Goal: Transaction & Acquisition: Purchase product/service

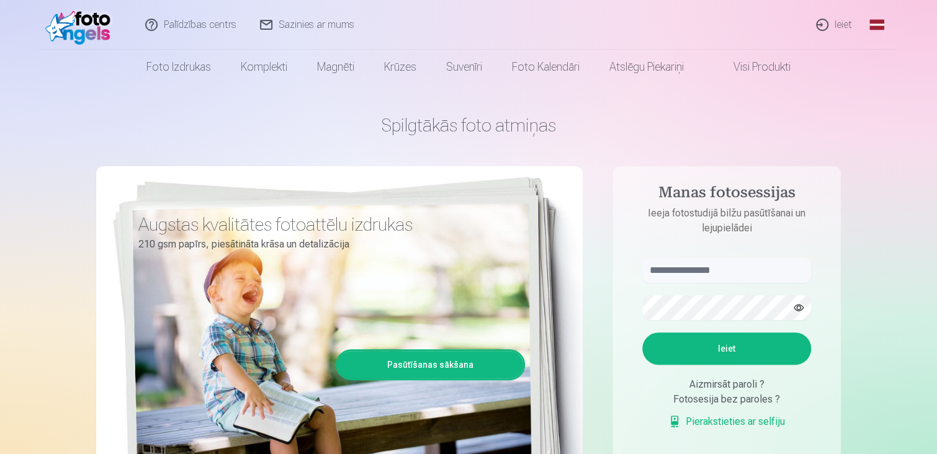
click at [836, 25] on link "Ieiet" at bounding box center [835, 25] width 60 height 50
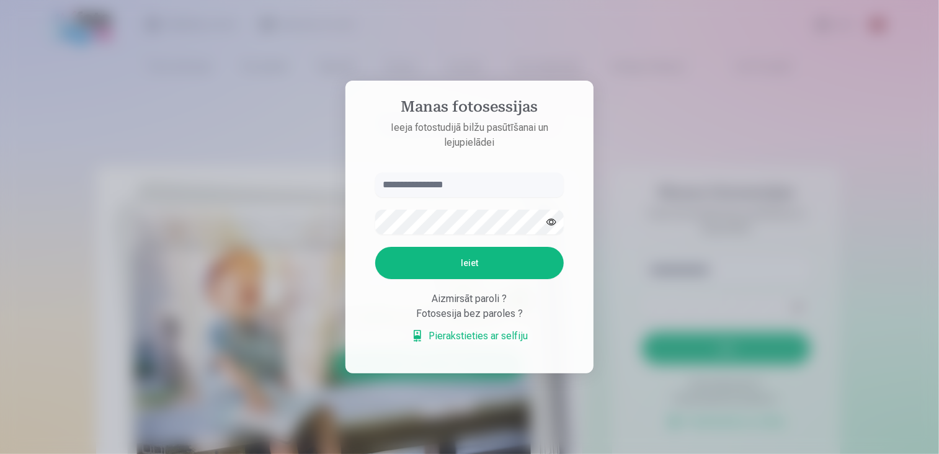
click at [447, 189] on input "text" at bounding box center [469, 184] width 189 height 25
type input "**********"
click at [478, 257] on button "Ieiet" at bounding box center [469, 263] width 189 height 32
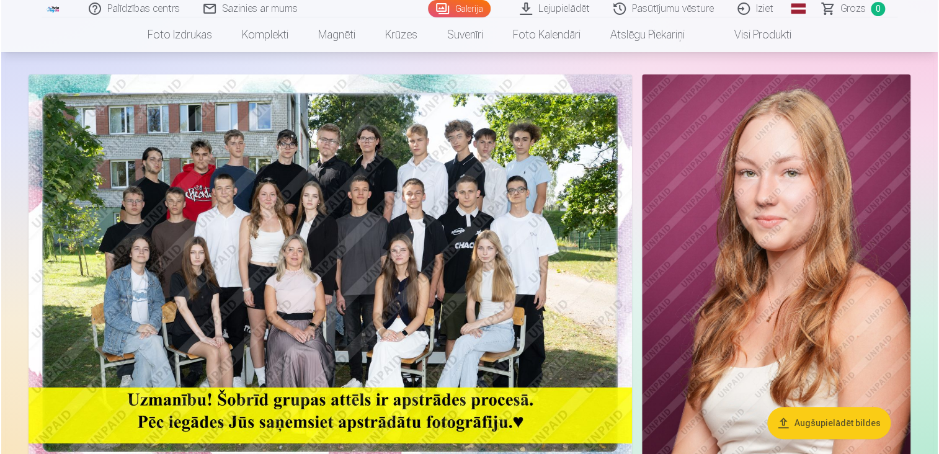
scroll to position [186, 0]
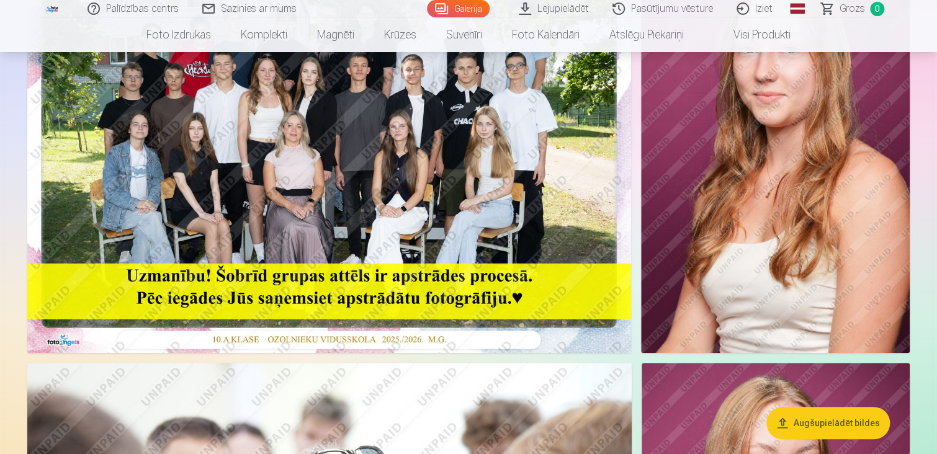
click at [750, 188] on img at bounding box center [775, 151] width 269 height 403
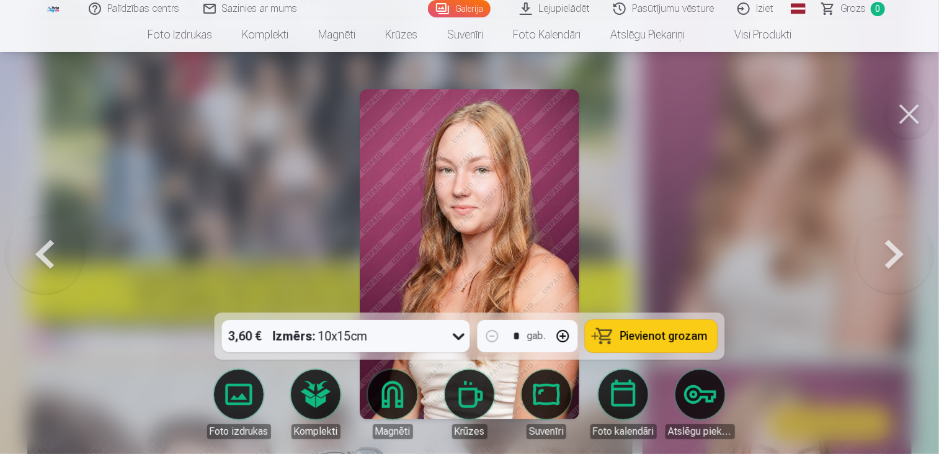
click at [330, 336] on div "Izmērs : 10x15cm" at bounding box center [320, 336] width 95 height 32
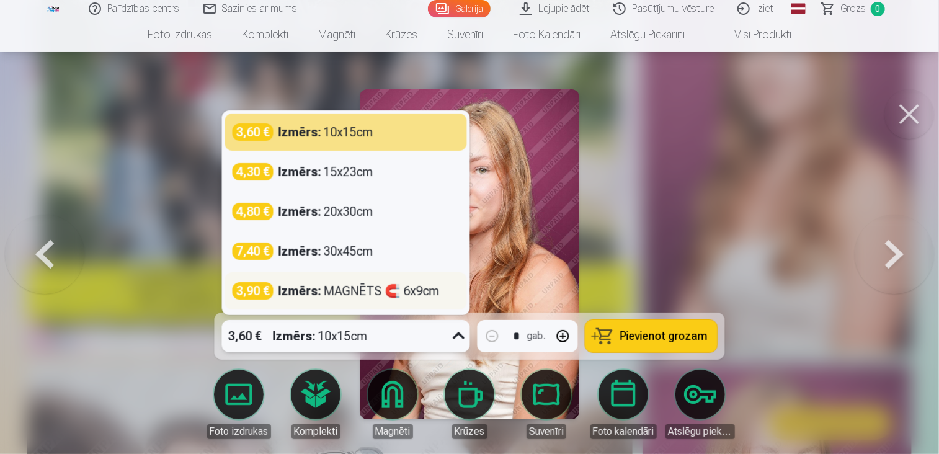
click at [351, 296] on div "Izmērs : MAGNĒTS 🧲 6x9cm" at bounding box center [359, 290] width 161 height 17
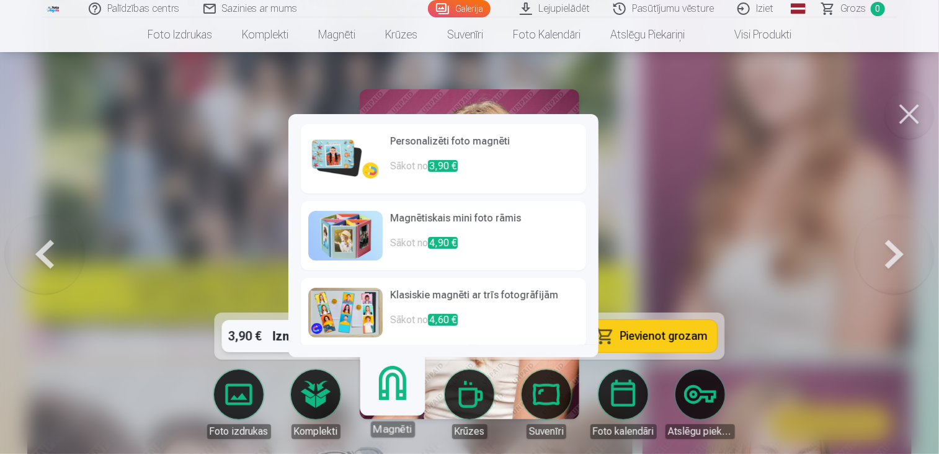
click at [408, 147] on h6 "Personalizēti foto magnēti" at bounding box center [484, 146] width 189 height 25
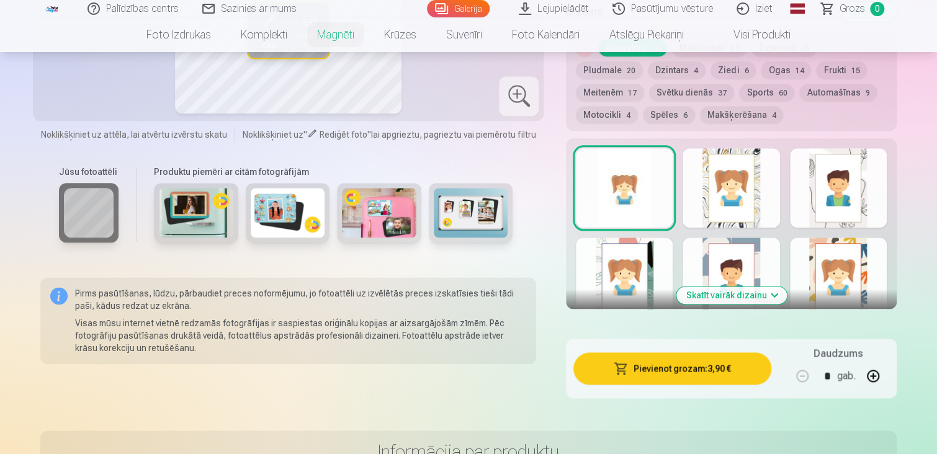
scroll to position [682, 0]
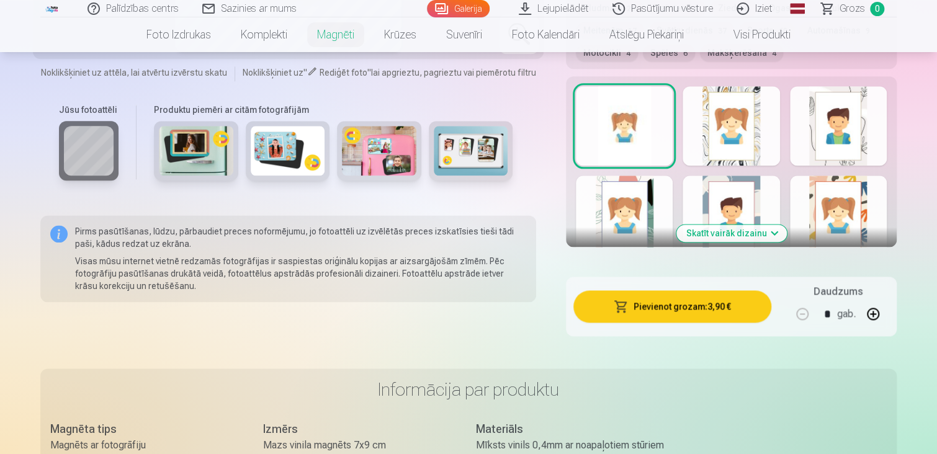
click at [748, 235] on button "Skatīt vairāk dizainu" at bounding box center [731, 233] width 110 height 17
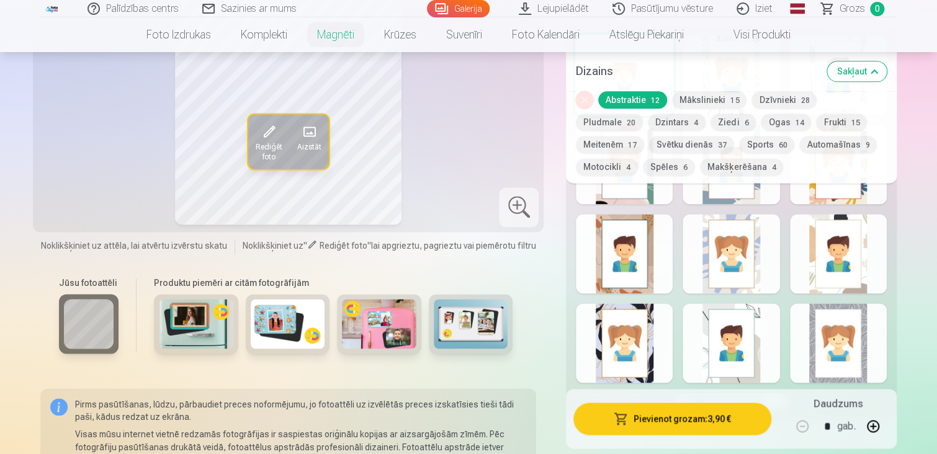
scroll to position [807, 0]
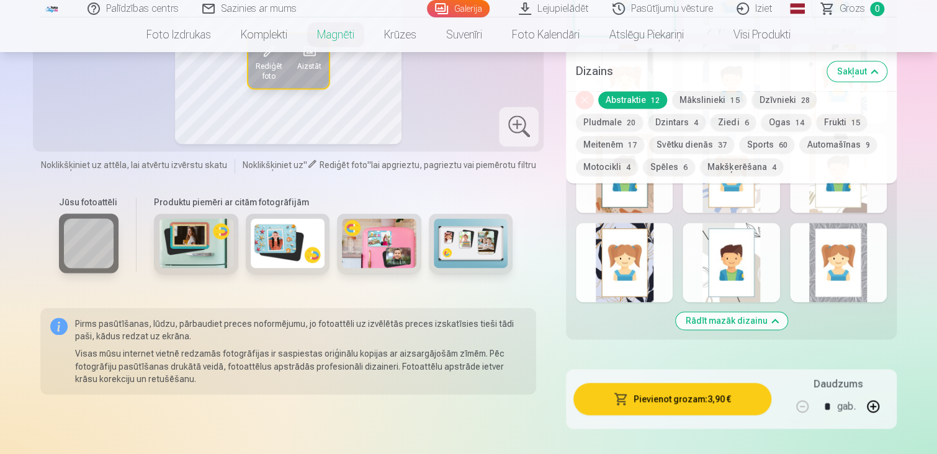
click at [725, 269] on div at bounding box center [730, 262] width 97 height 79
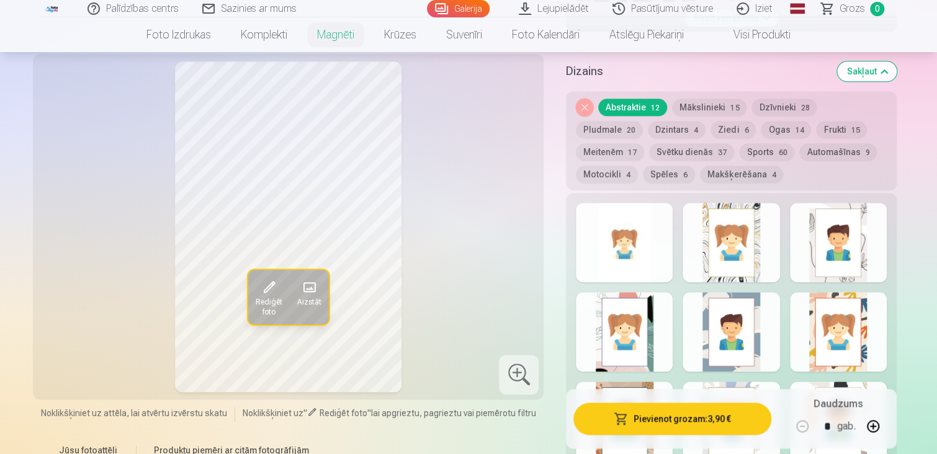
scroll to position [558, 0]
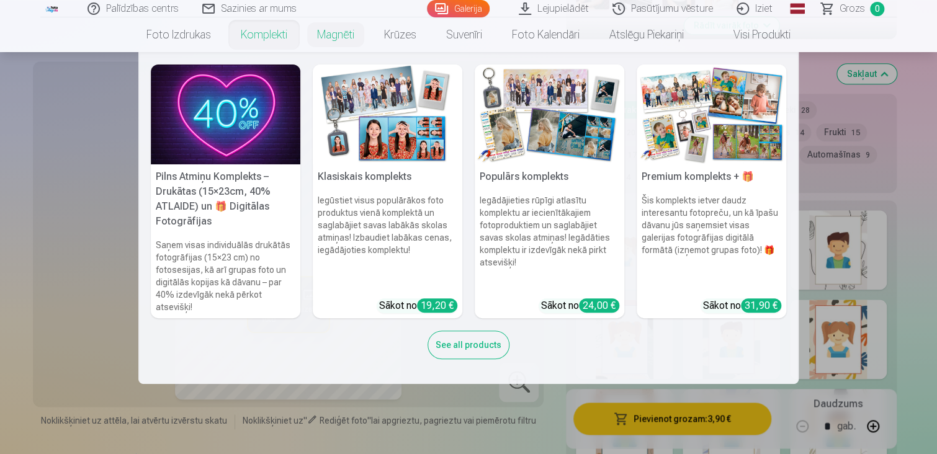
click at [182, 196] on h5 "Pilns Atmiņu Komplekts – Drukātas (15×23cm, 40% ATLAIDE) un 🎁 Digitālas Fotogrā…" at bounding box center [226, 198] width 150 height 69
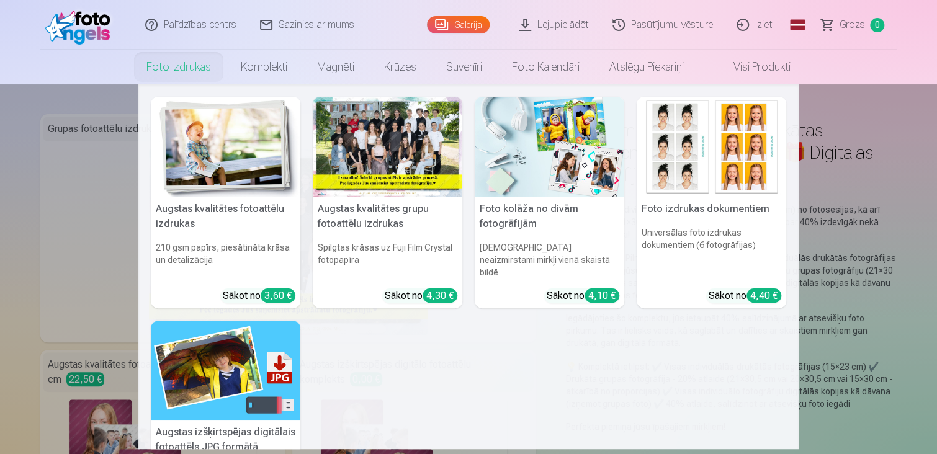
click at [164, 69] on link "Foto izdrukas" at bounding box center [179, 67] width 94 height 35
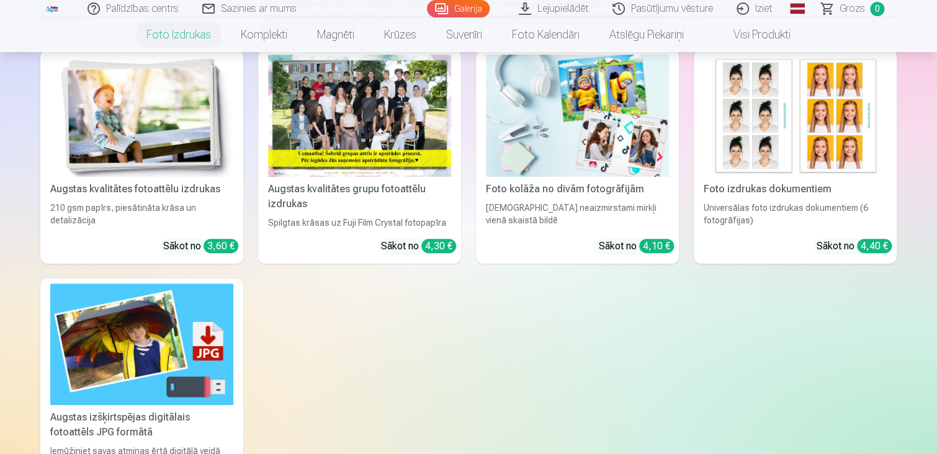
scroll to position [310, 0]
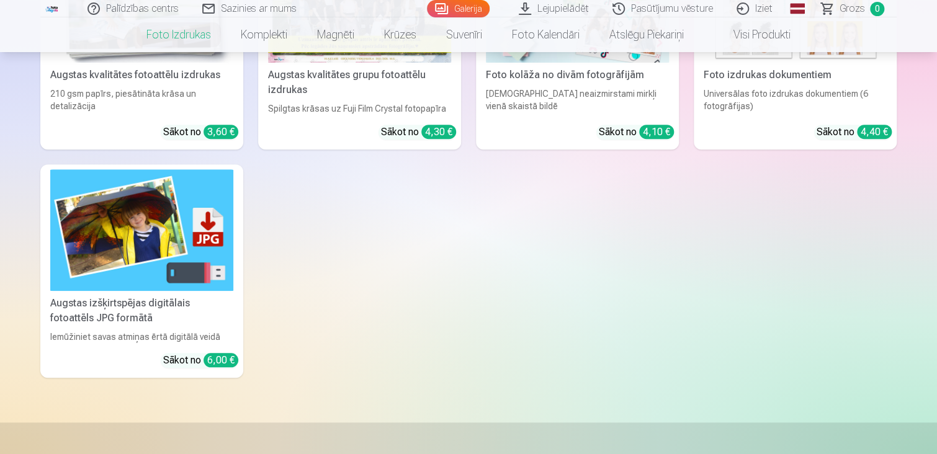
click at [167, 214] on img at bounding box center [141, 230] width 183 height 122
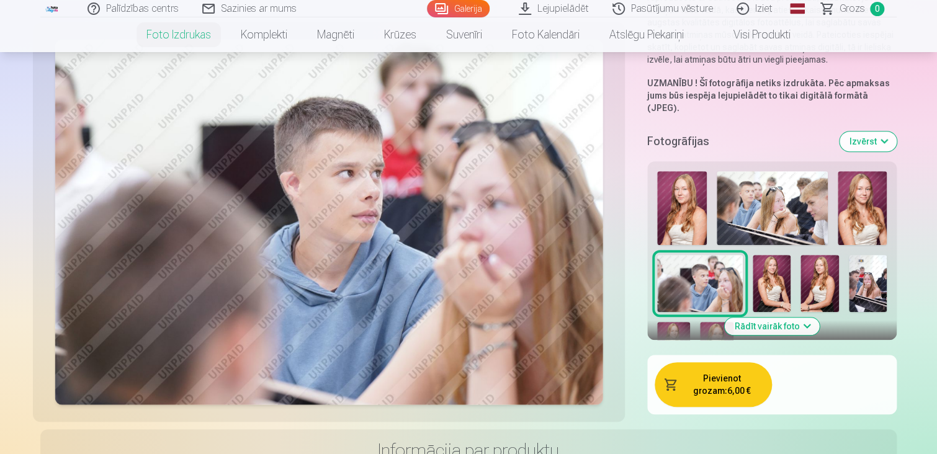
scroll to position [372, 0]
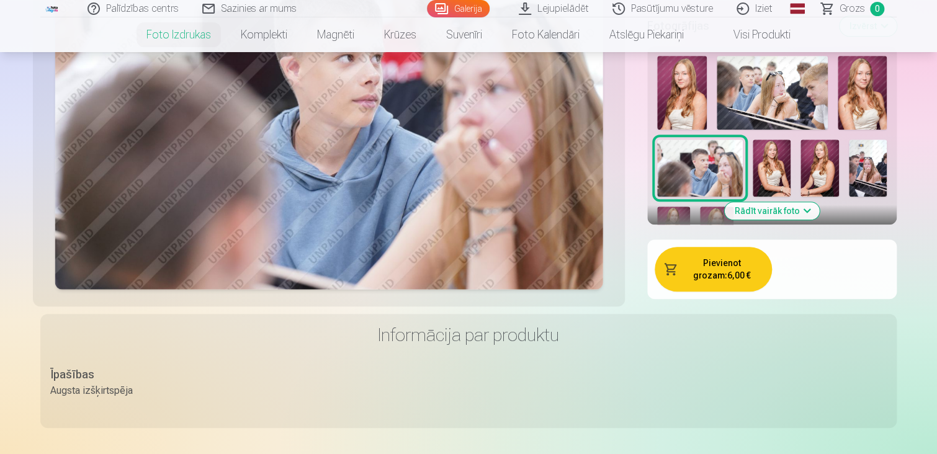
click at [769, 202] on button "Rādīt vairāk foto" at bounding box center [772, 210] width 95 height 17
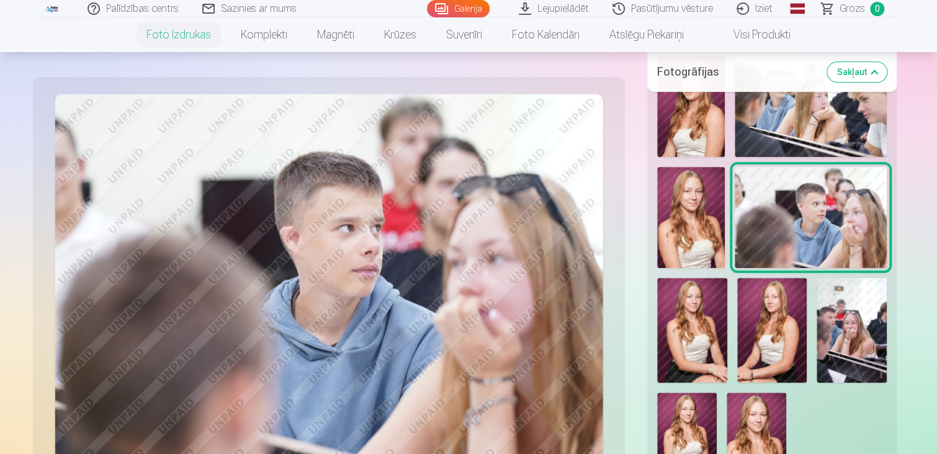
scroll to position [434, 0]
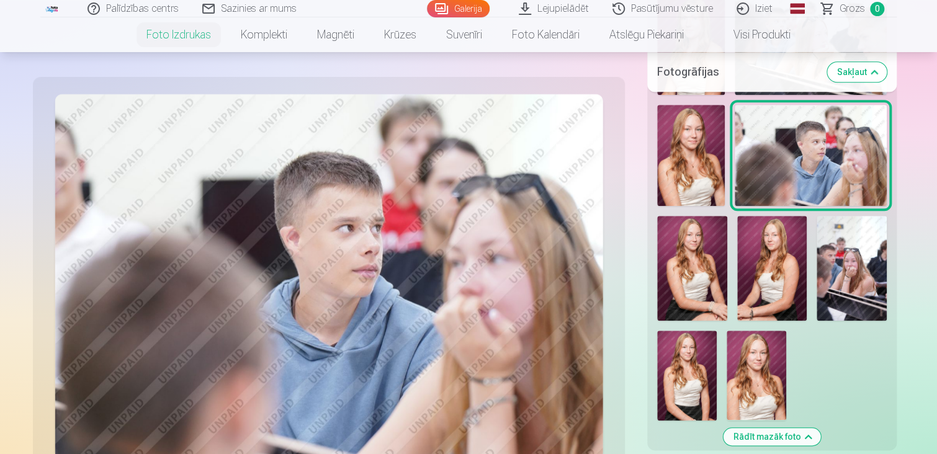
click at [773, 262] on img at bounding box center [772, 268] width 70 height 105
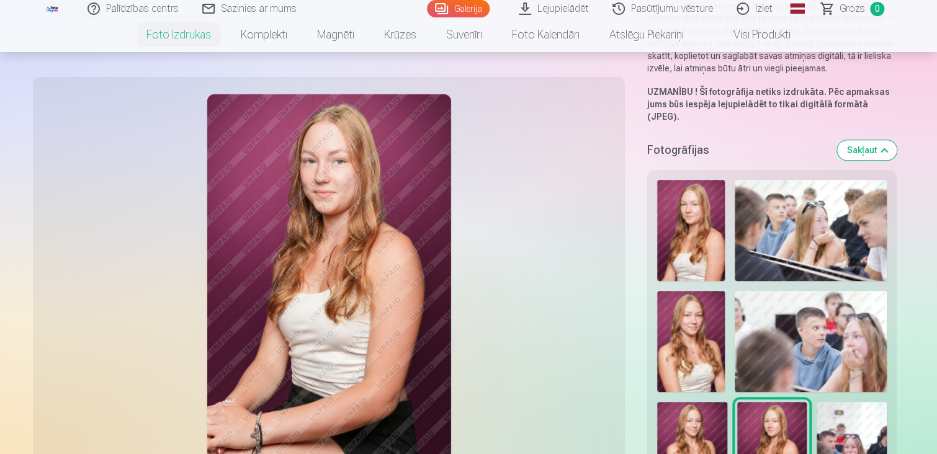
scroll to position [248, 0]
click at [808, 215] on img at bounding box center [811, 230] width 152 height 101
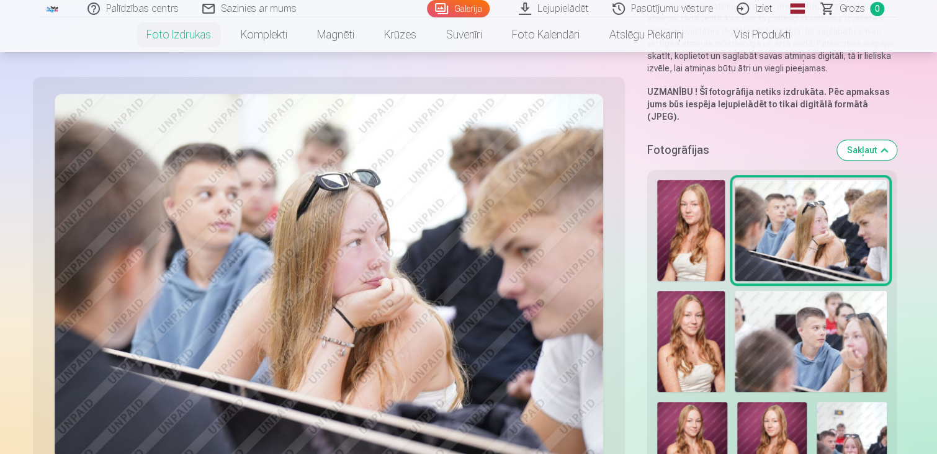
scroll to position [310, 0]
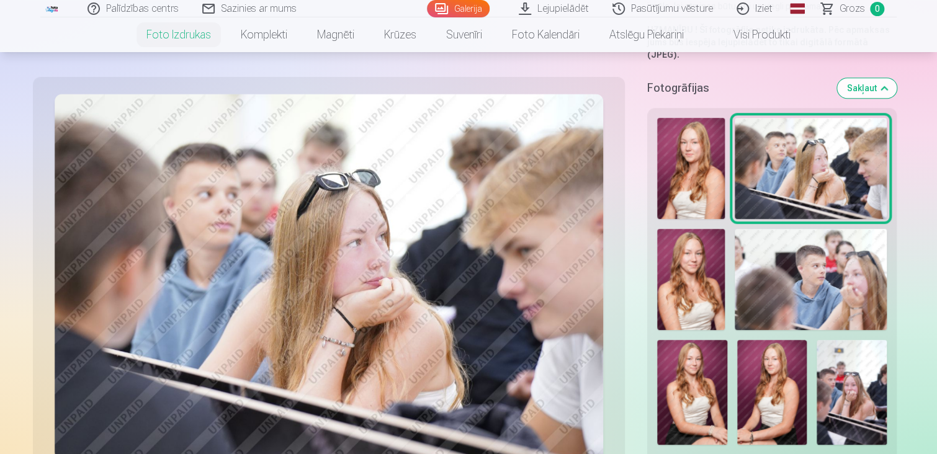
click at [842, 282] on img at bounding box center [811, 280] width 152 height 102
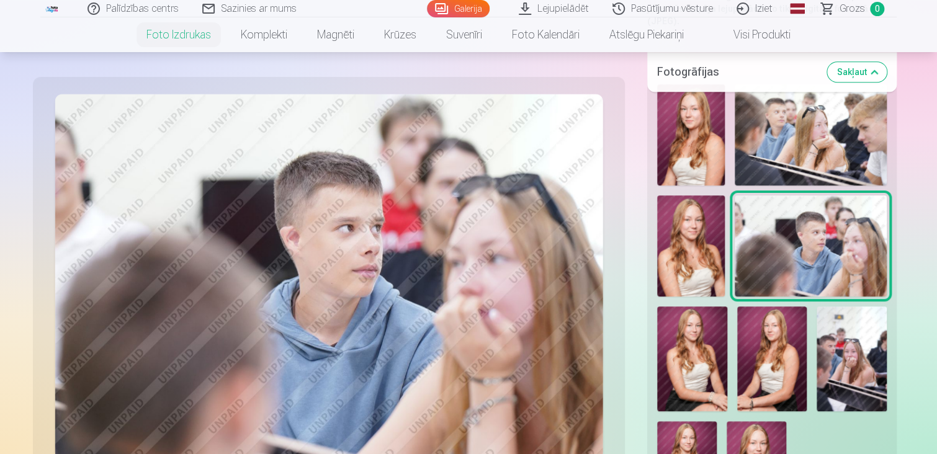
scroll to position [372, 0]
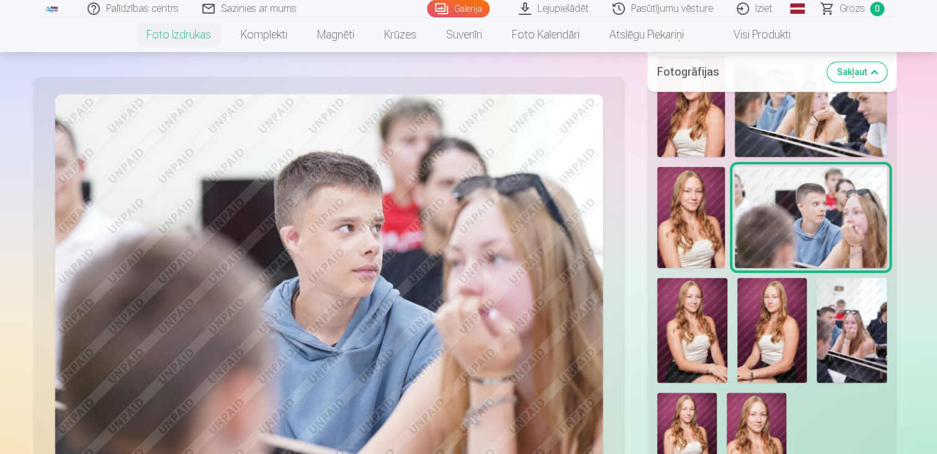
click at [863, 321] on img at bounding box center [851, 330] width 70 height 105
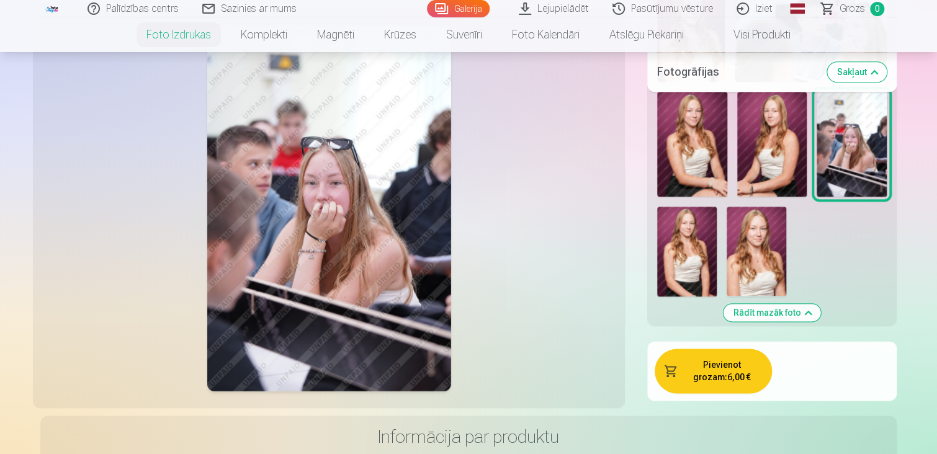
scroll to position [434, 0]
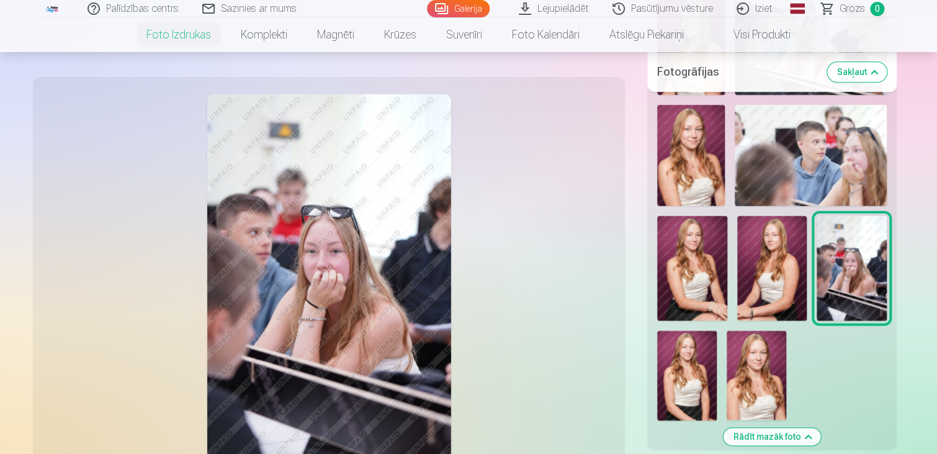
click at [702, 360] on img at bounding box center [687, 375] width 60 height 89
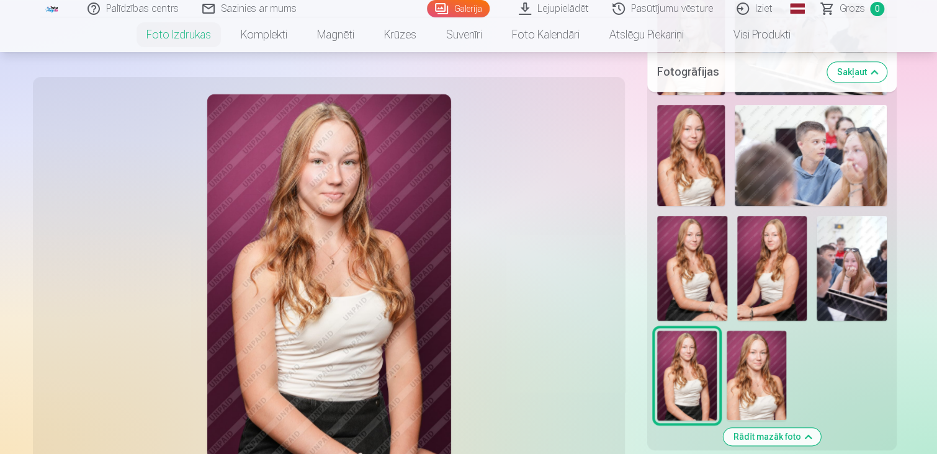
click at [695, 275] on img at bounding box center [692, 268] width 70 height 105
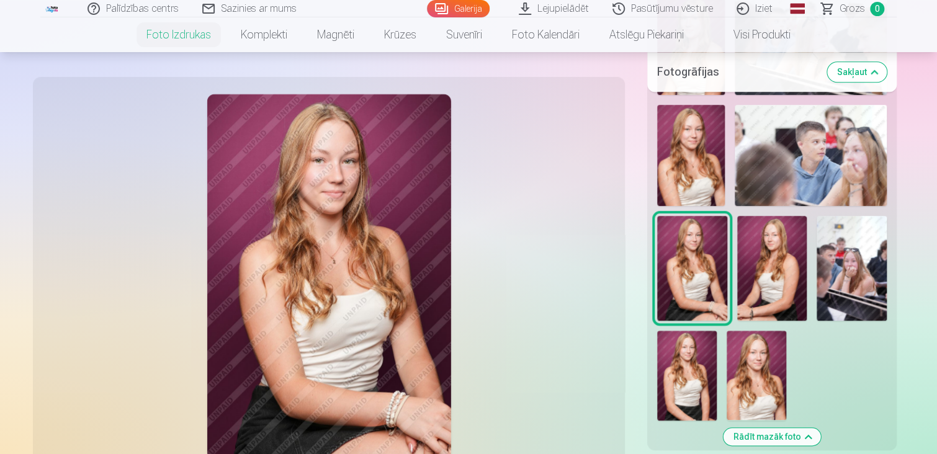
click at [692, 162] on img at bounding box center [691, 155] width 68 height 101
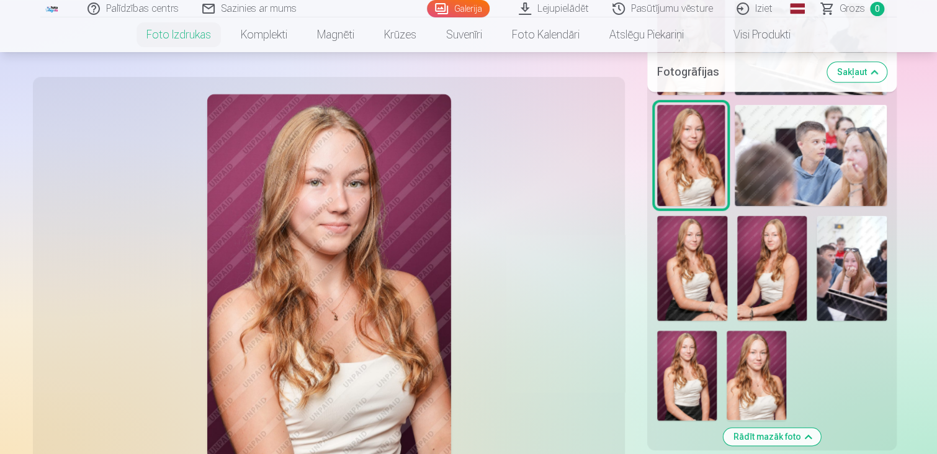
click at [766, 262] on img at bounding box center [772, 268] width 70 height 105
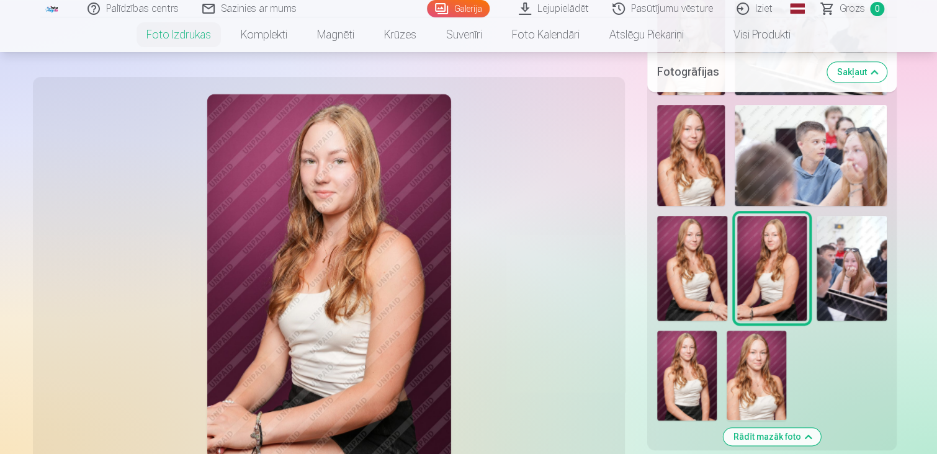
click at [751, 360] on img at bounding box center [756, 375] width 60 height 89
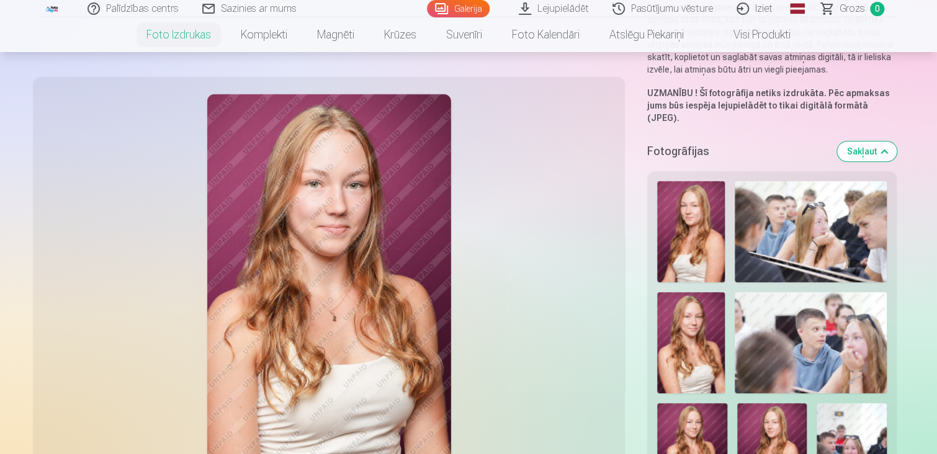
scroll to position [186, 0]
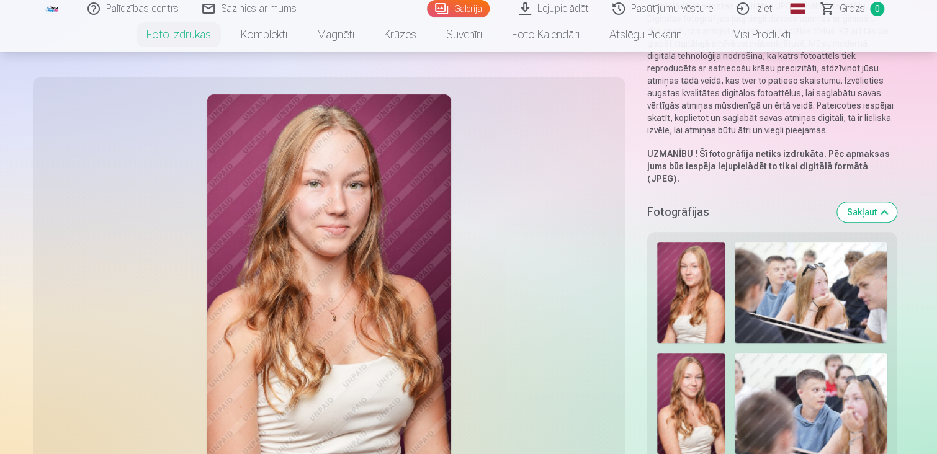
click at [699, 274] on img at bounding box center [691, 292] width 68 height 101
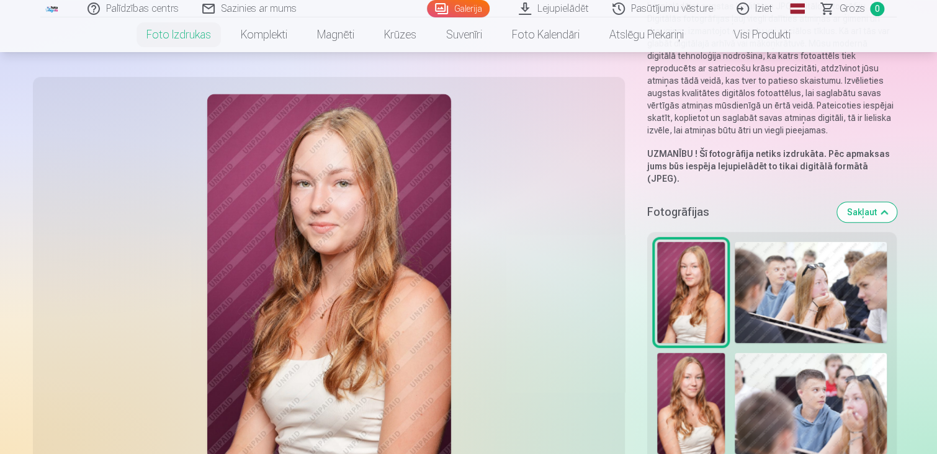
scroll to position [434, 0]
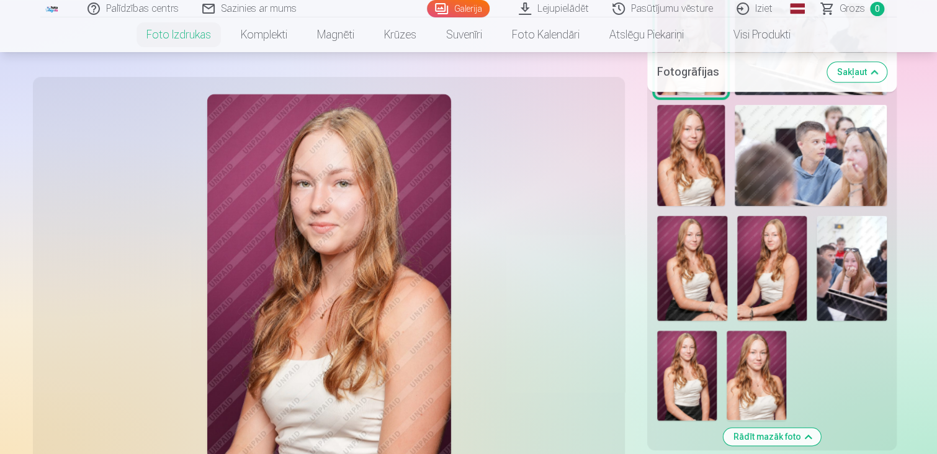
click at [853, 261] on img at bounding box center [851, 268] width 70 height 105
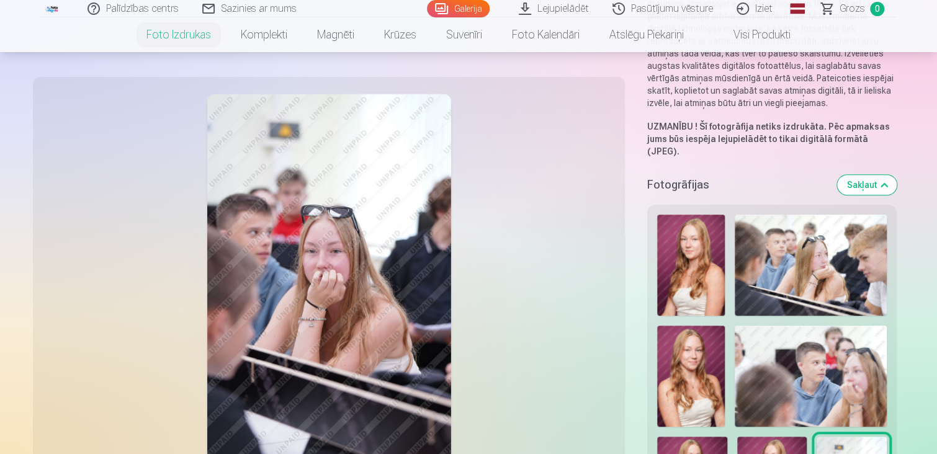
scroll to position [186, 0]
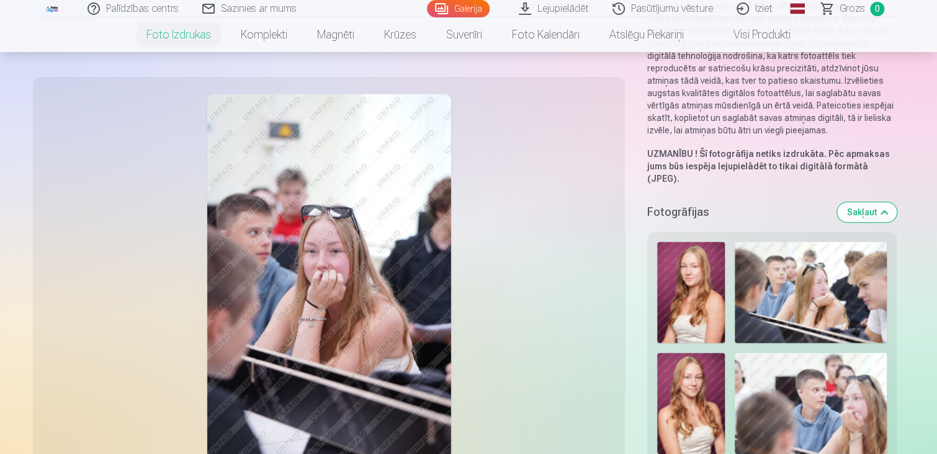
click at [839, 259] on img at bounding box center [811, 292] width 152 height 101
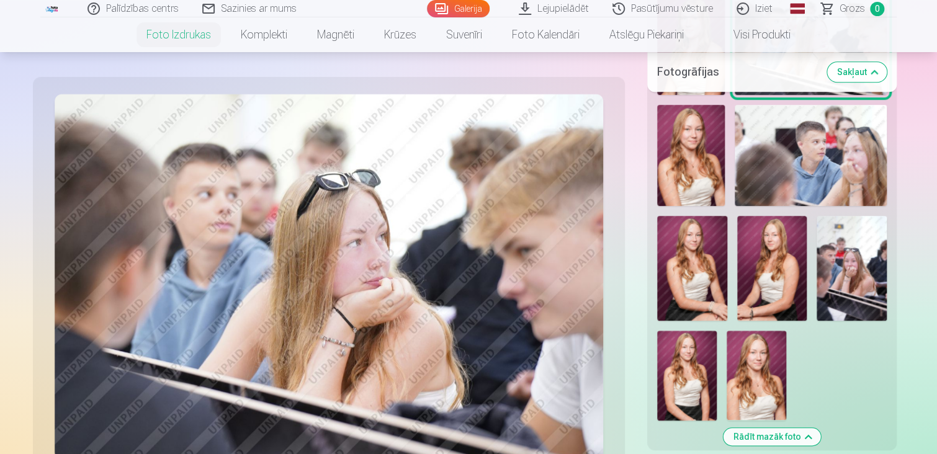
scroll to position [496, 0]
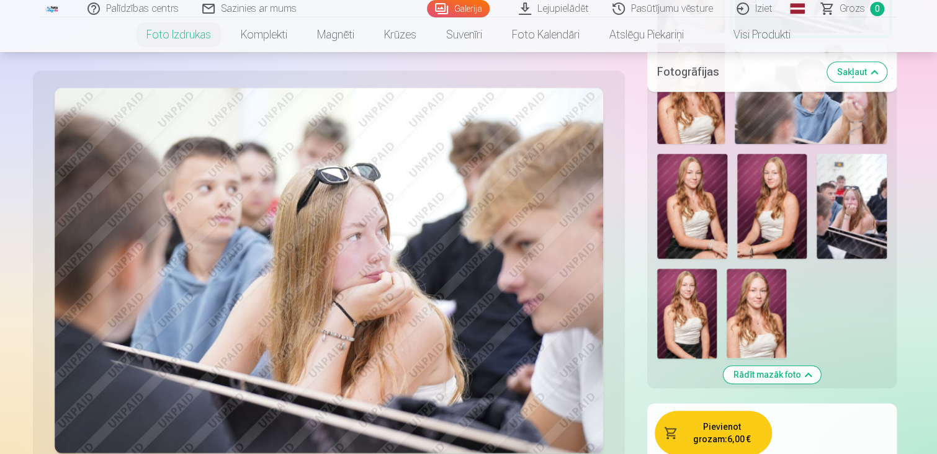
click at [692, 218] on img at bounding box center [692, 206] width 70 height 105
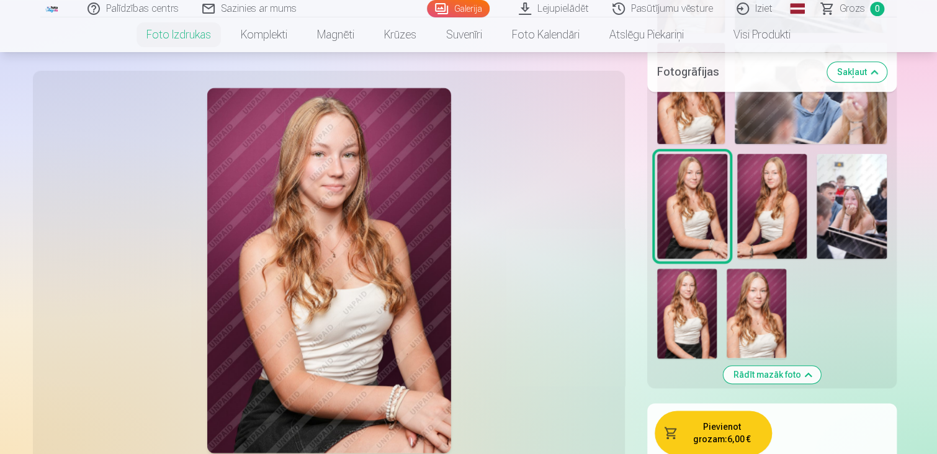
click at [750, 189] on img at bounding box center [772, 206] width 70 height 105
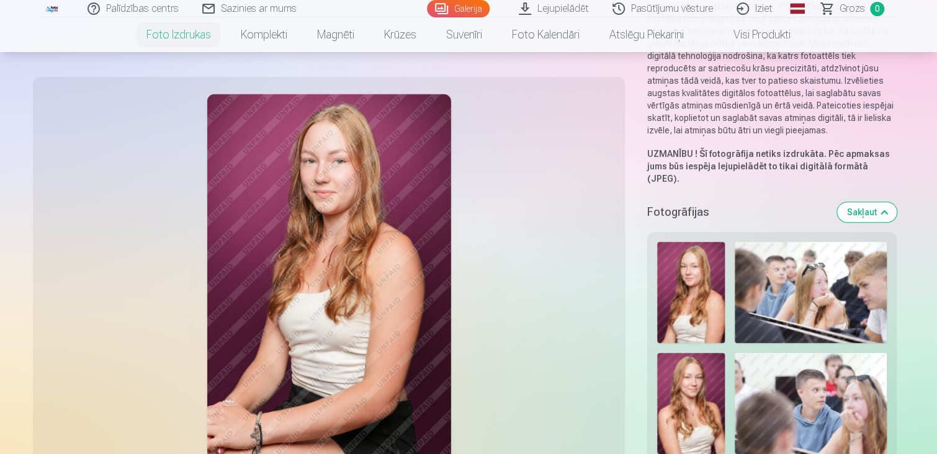
scroll to position [372, 0]
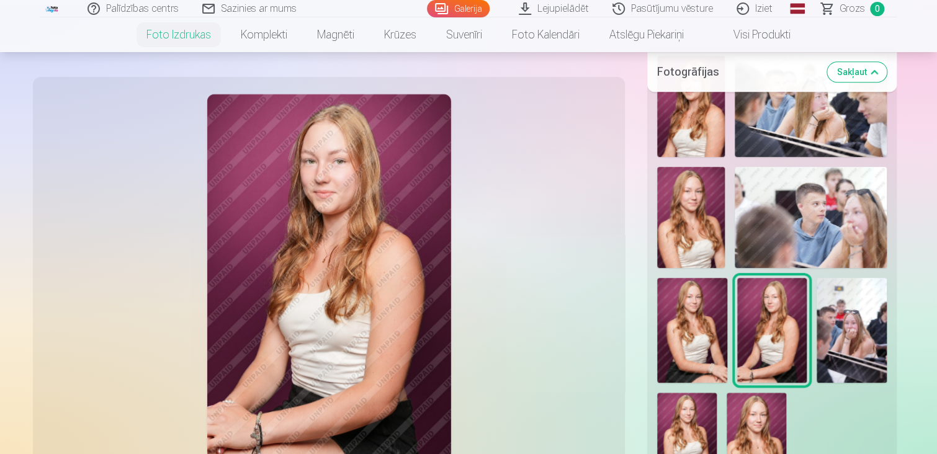
click at [834, 111] on img at bounding box center [811, 106] width 152 height 101
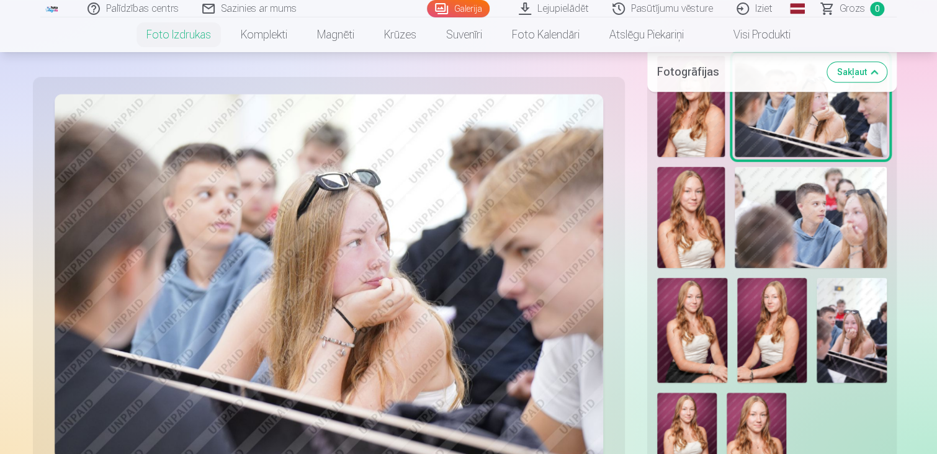
click at [697, 213] on img at bounding box center [691, 217] width 68 height 101
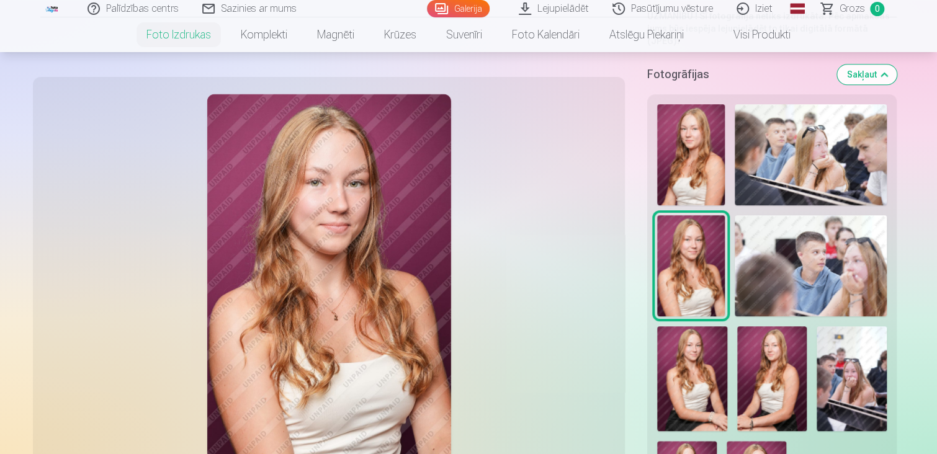
scroll to position [310, 0]
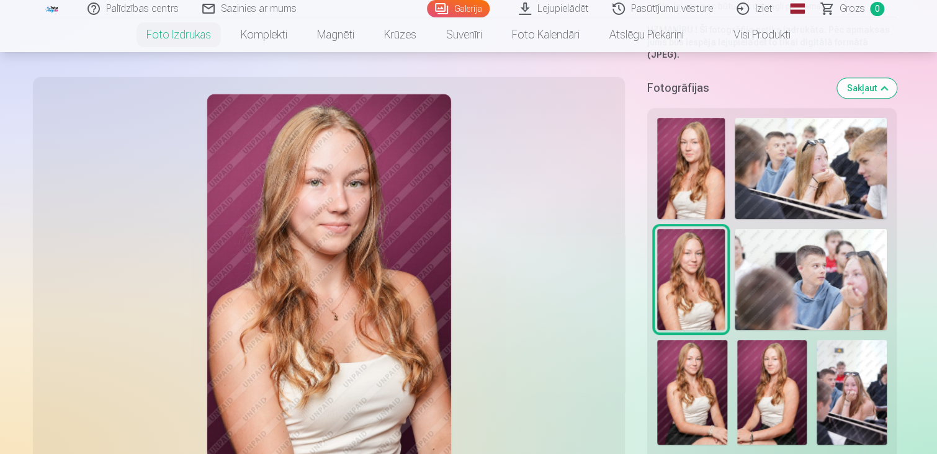
click at [821, 143] on img at bounding box center [811, 168] width 152 height 101
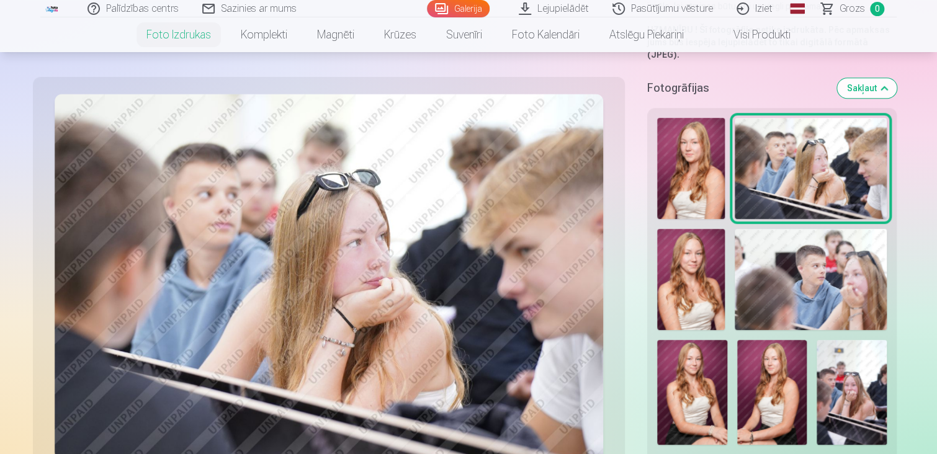
click at [692, 275] on img at bounding box center [691, 279] width 68 height 101
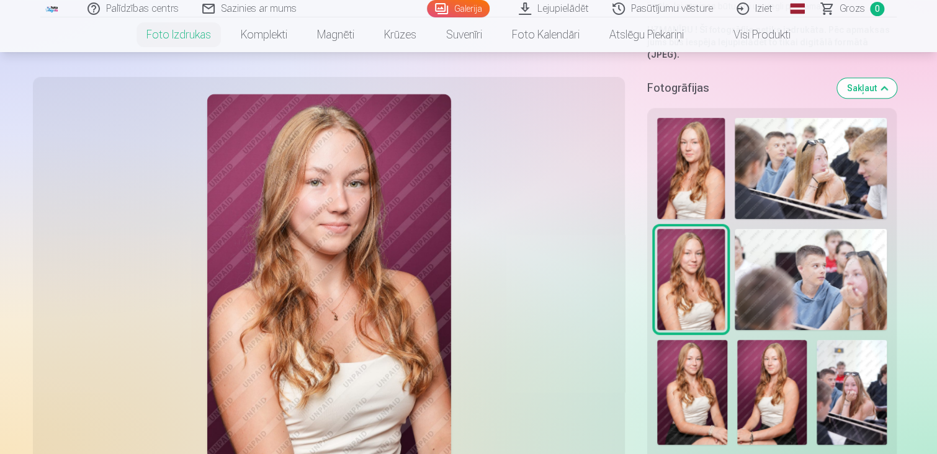
click at [767, 176] on img at bounding box center [811, 168] width 152 height 101
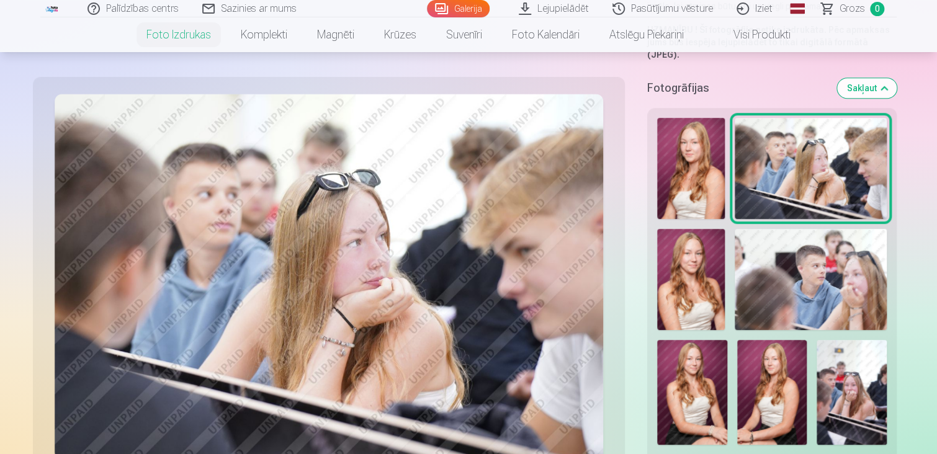
click at [694, 269] on img at bounding box center [691, 279] width 68 height 101
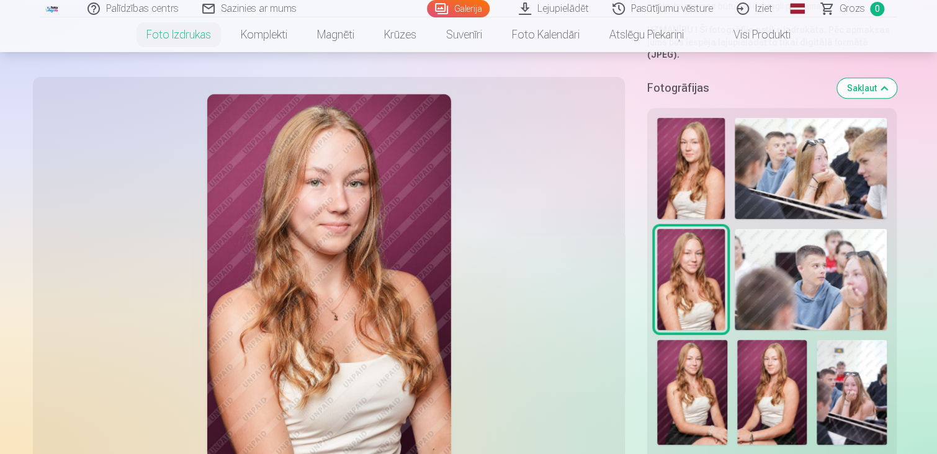
scroll to position [62, 0]
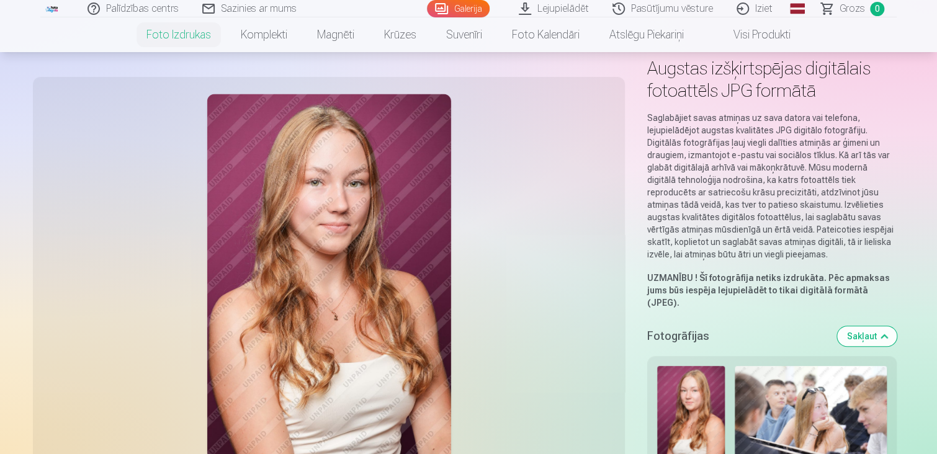
click at [766, 6] on link "Iziet" at bounding box center [755, 8] width 60 height 17
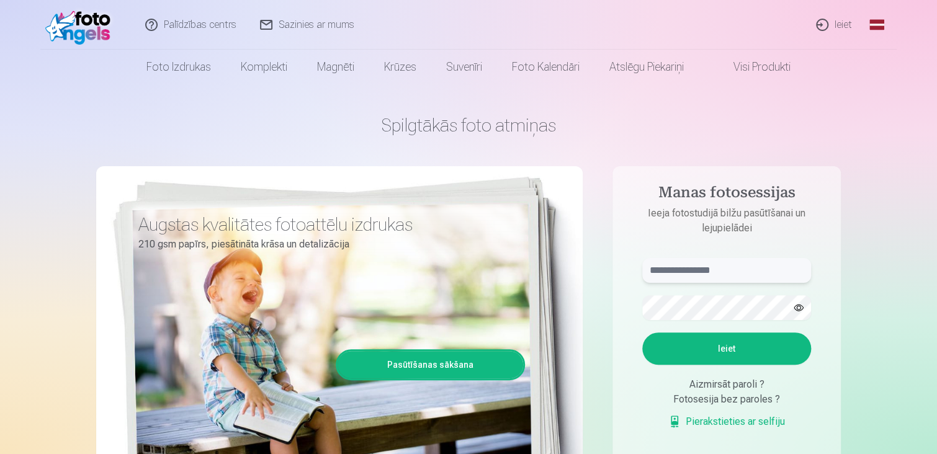
click at [687, 275] on input "text" at bounding box center [726, 270] width 169 height 25
type input "**********"
click at [726, 341] on button "Ieiet" at bounding box center [726, 349] width 169 height 32
